Goal: Communication & Community: Answer question/provide support

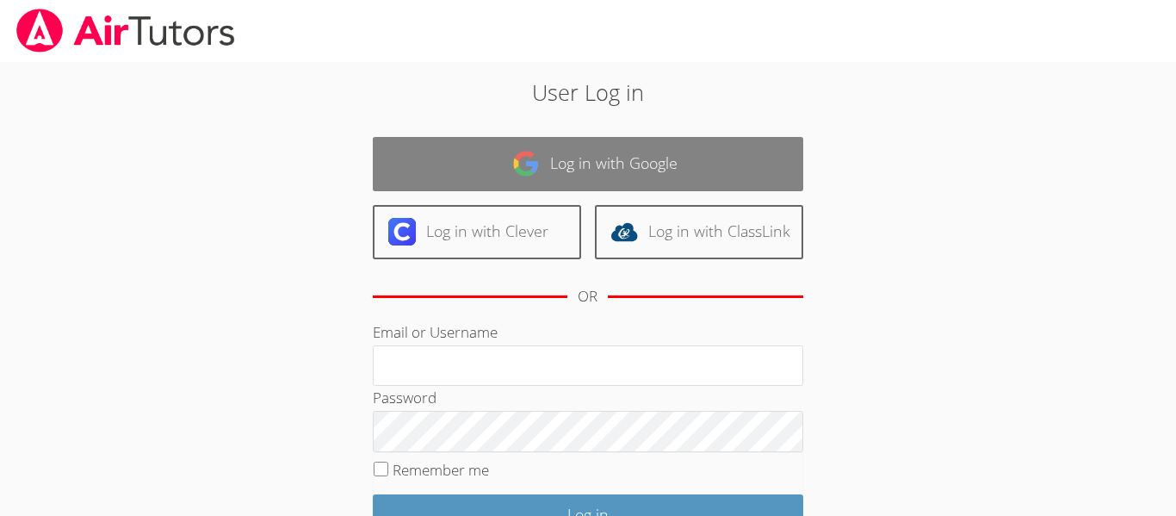
click at [765, 141] on link "Log in with Google" at bounding box center [588, 164] width 431 height 54
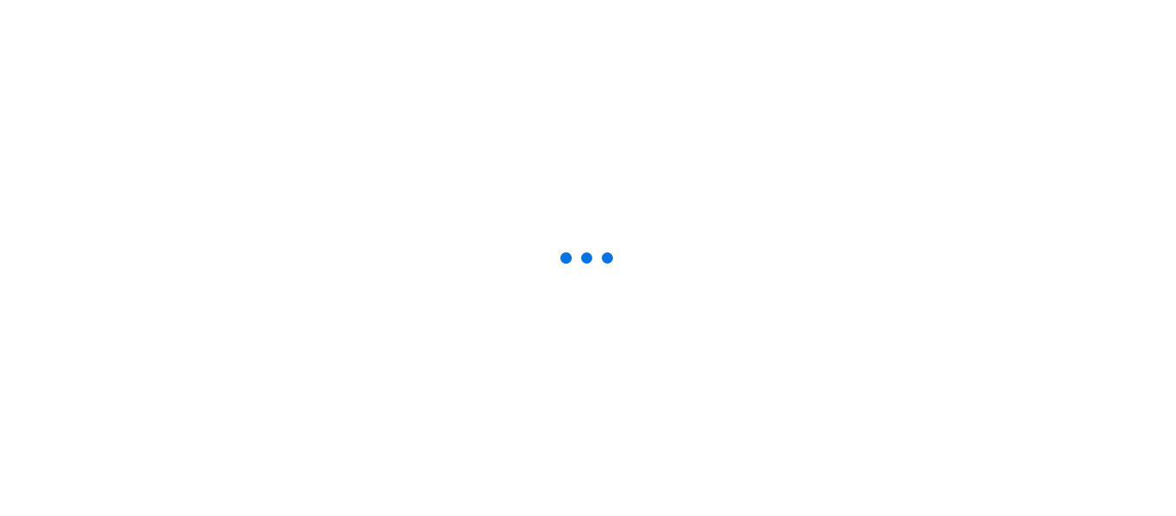
scroll to position [1805, 0]
click at [710, 322] on div at bounding box center [588, 258] width 1176 height 516
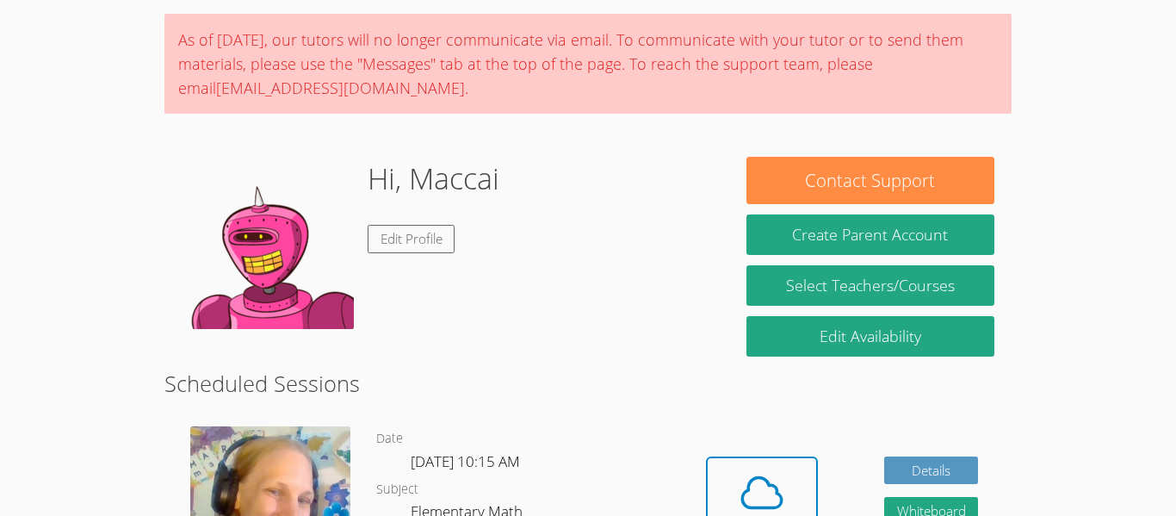
scroll to position [114, 0]
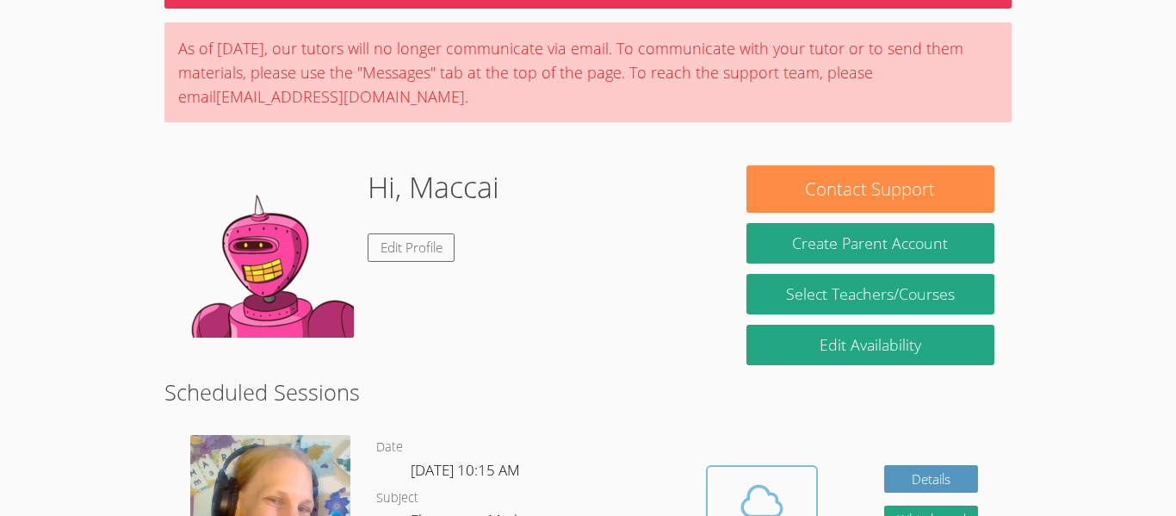
click at [786, 490] on span at bounding box center [762, 501] width 88 height 48
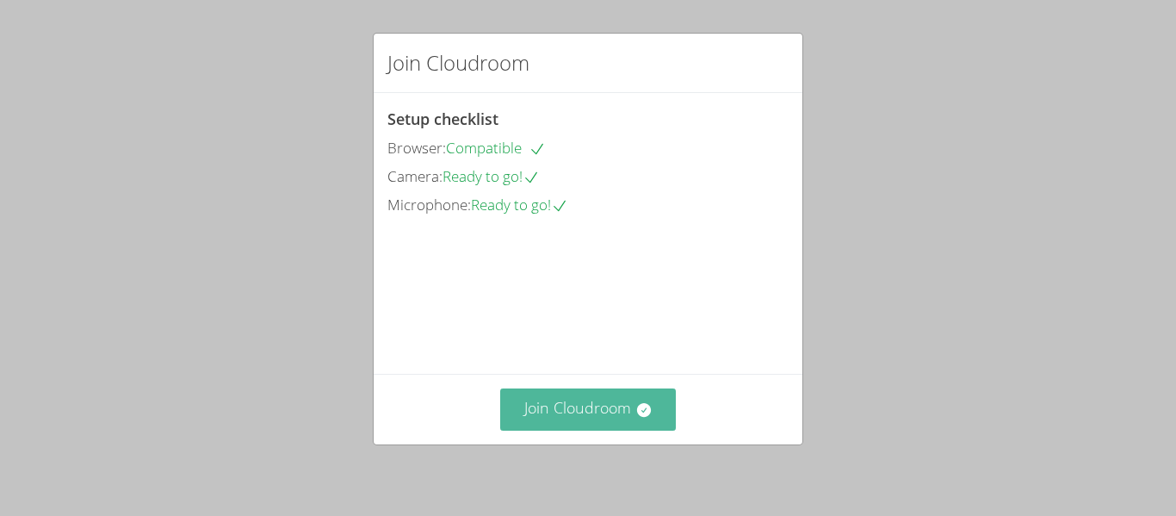
click at [614, 414] on button "Join Cloudroom" at bounding box center [588, 409] width 177 height 42
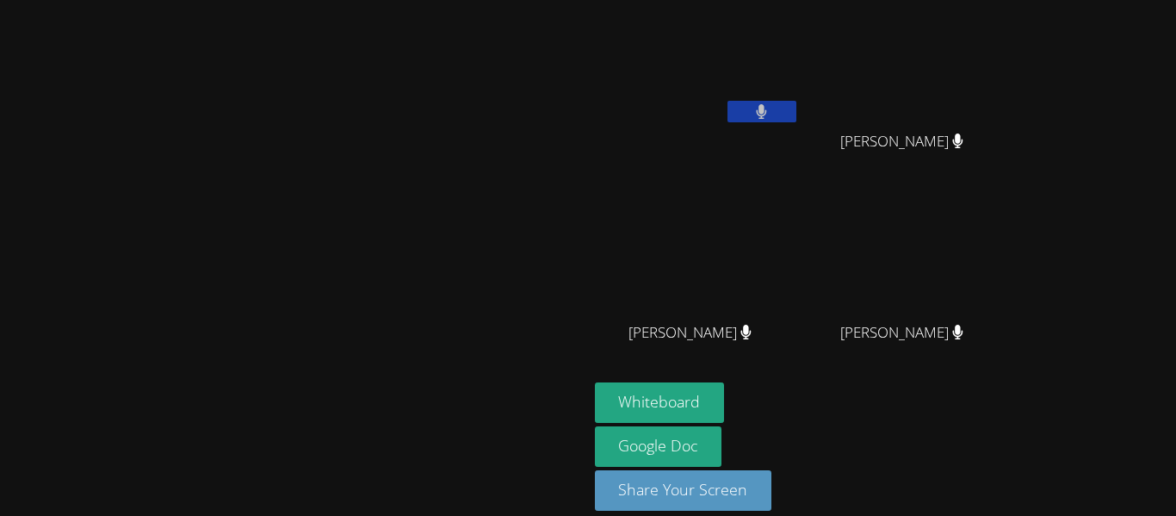
click at [797, 101] on button at bounding box center [762, 112] width 69 height 22
click at [771, 114] on icon at bounding box center [762, 111] width 18 height 15
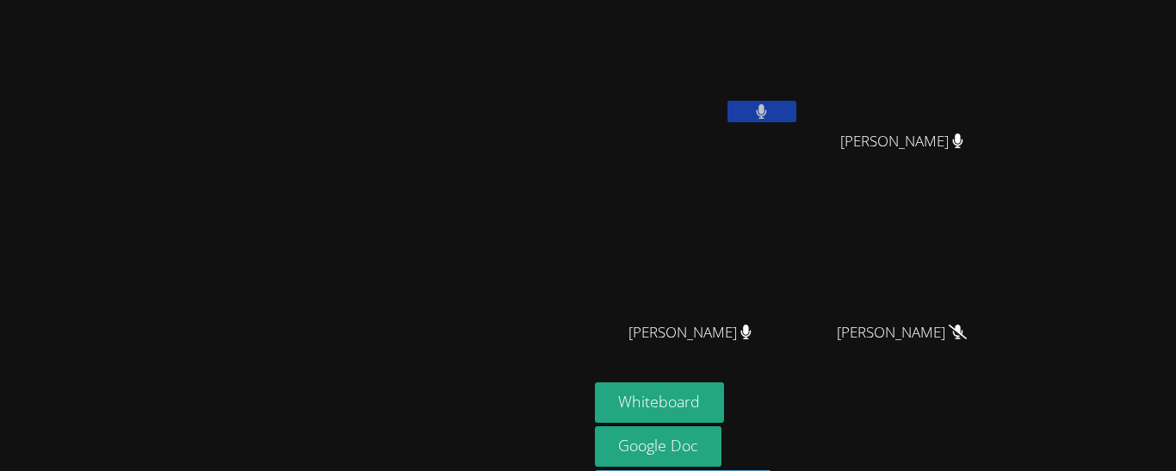
click at [423, 187] on video at bounding box center [293, 232] width 258 height 323
click at [423, 389] on video at bounding box center [293, 232] width 258 height 323
click at [767, 107] on icon at bounding box center [761, 111] width 11 height 15
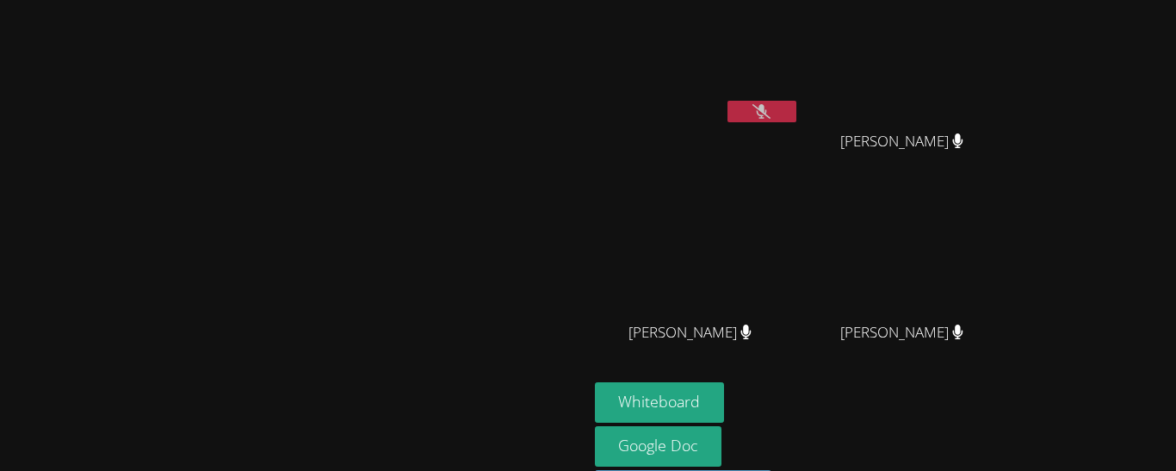
click at [771, 109] on icon at bounding box center [762, 111] width 18 height 15
click at [771, 115] on icon at bounding box center [762, 111] width 18 height 15
click at [797, 106] on button at bounding box center [762, 112] width 69 height 22
click at [797, 114] on button at bounding box center [762, 112] width 69 height 22
click at [797, 115] on button at bounding box center [762, 112] width 69 height 22
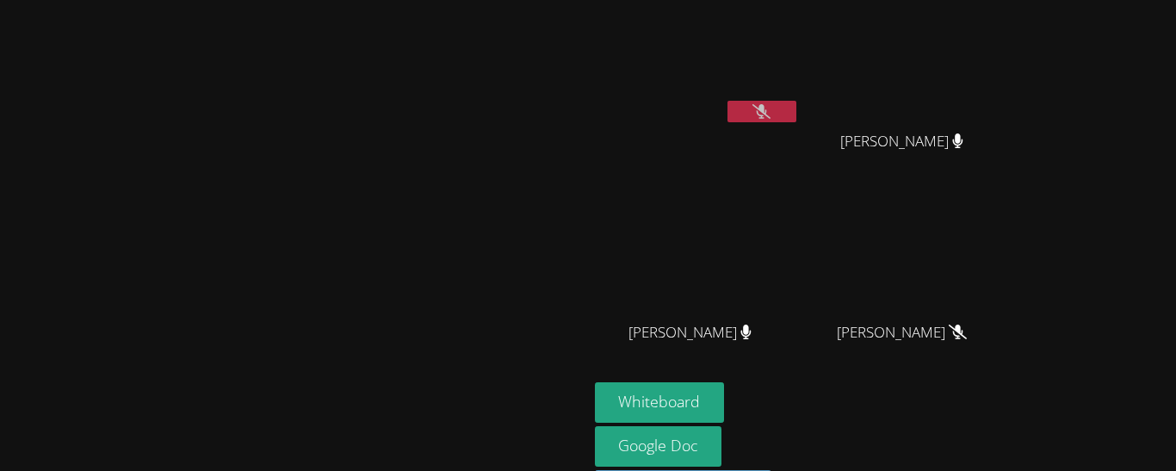
click at [771, 108] on icon at bounding box center [762, 111] width 18 height 15
click at [771, 107] on icon at bounding box center [762, 111] width 18 height 15
click at [964, 336] on icon at bounding box center [957, 332] width 11 height 15
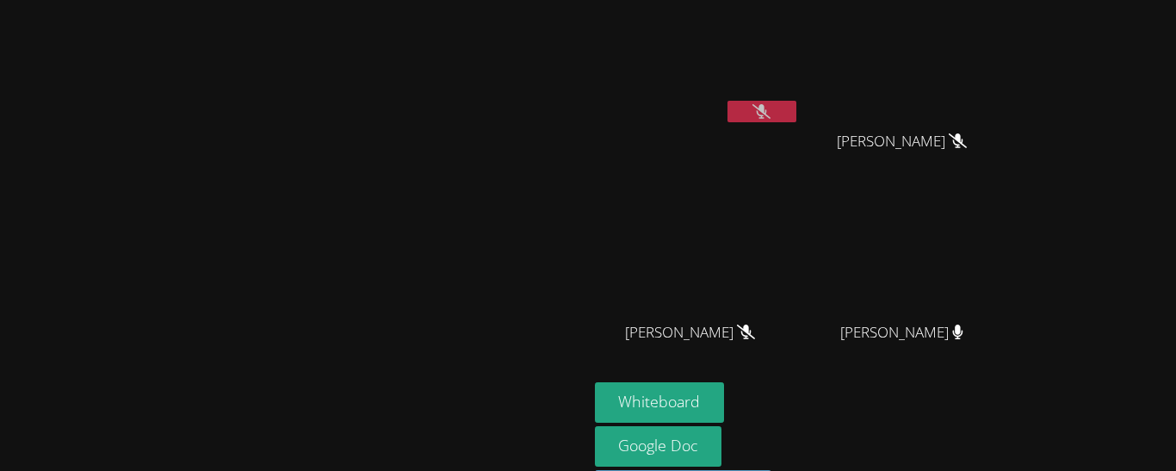
click at [964, 336] on icon at bounding box center [957, 332] width 11 height 15
click at [964, 331] on icon at bounding box center [958, 332] width 10 height 15
click at [797, 118] on button at bounding box center [762, 112] width 69 height 22
click at [797, 106] on button at bounding box center [762, 112] width 69 height 22
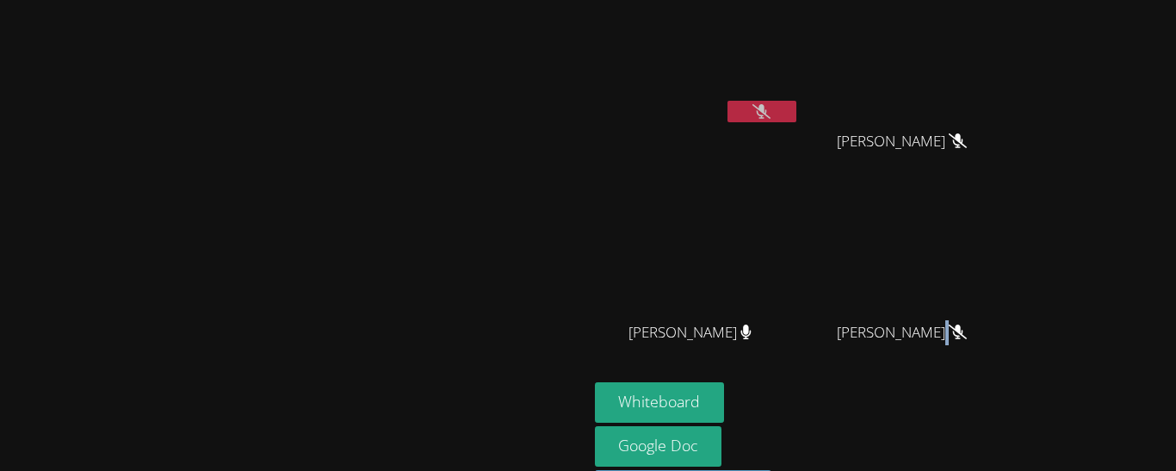
click at [771, 106] on icon at bounding box center [762, 111] width 18 height 15
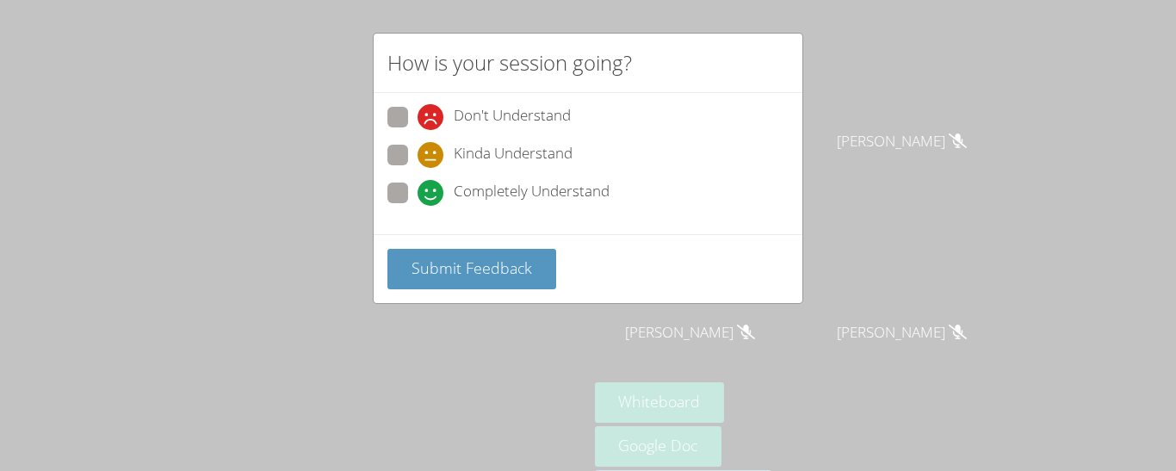
click at [523, 193] on span "Completely Understand" at bounding box center [532, 193] width 156 height 26
click at [432, 193] on input "Completely Understand" at bounding box center [425, 190] width 15 height 15
radio input "true"
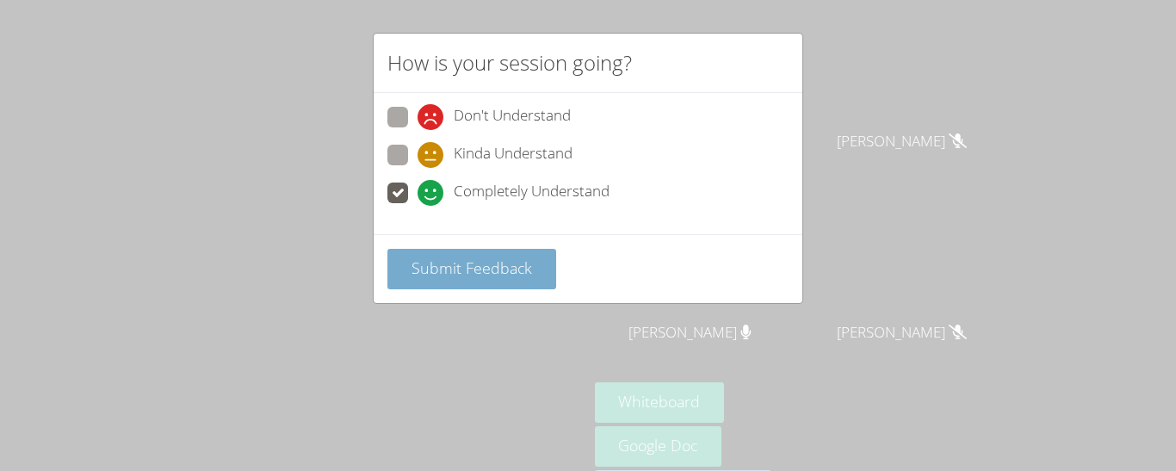
click at [481, 276] on span "Submit Feedback" at bounding box center [472, 267] width 121 height 21
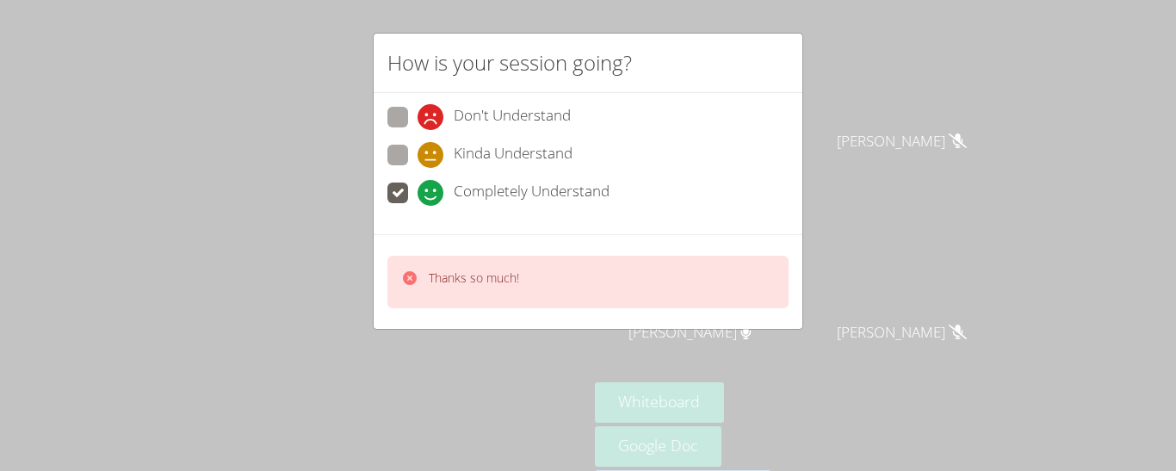
click at [494, 276] on p "Thanks so much!" at bounding box center [474, 278] width 90 height 17
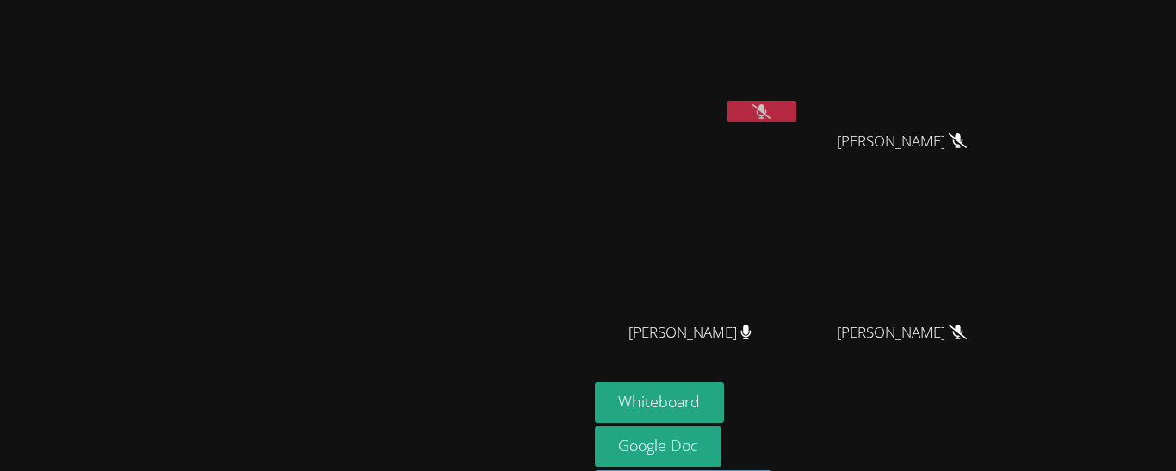
click at [423, 375] on video at bounding box center [293, 232] width 258 height 323
click at [423, 201] on video at bounding box center [293, 232] width 258 height 323
click at [990, 147] on div "Sarai Carrillo" at bounding box center [909, 156] width 205 height 69
click at [771, 111] on icon at bounding box center [762, 111] width 18 height 15
click at [767, 110] on icon at bounding box center [761, 111] width 11 height 15
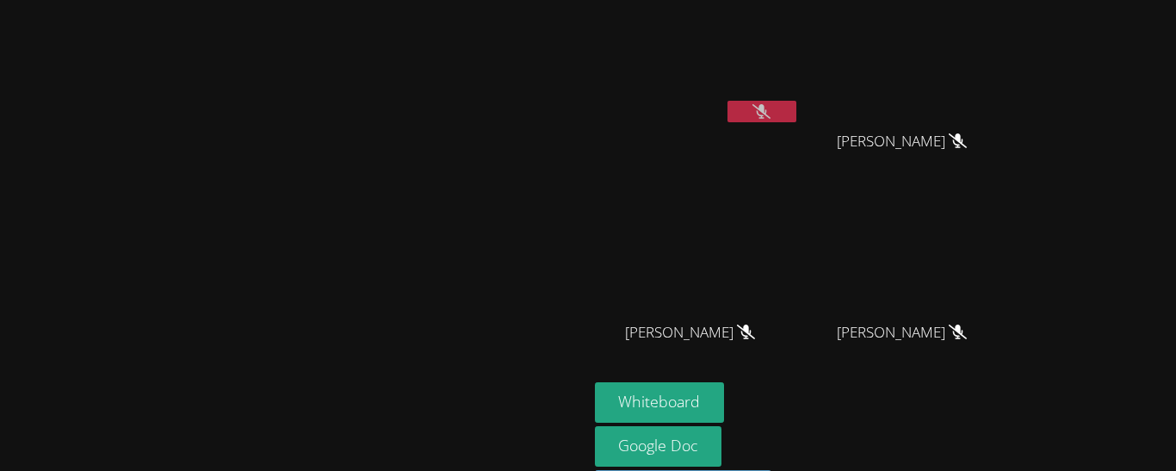
click at [771, 111] on icon at bounding box center [762, 111] width 18 height 15
click at [767, 110] on icon at bounding box center [761, 111] width 11 height 15
click at [797, 117] on button at bounding box center [762, 112] width 69 height 22
click at [797, 110] on button at bounding box center [762, 112] width 69 height 22
